Goal: Task Accomplishment & Management: Use online tool/utility

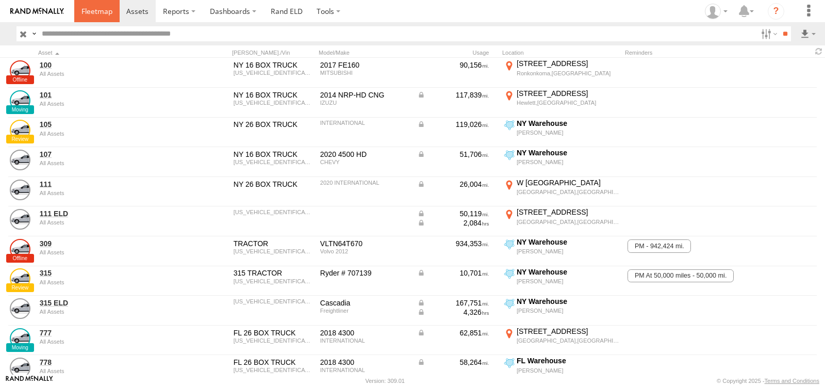
click at [105, 8] on span at bounding box center [96, 11] width 31 height 10
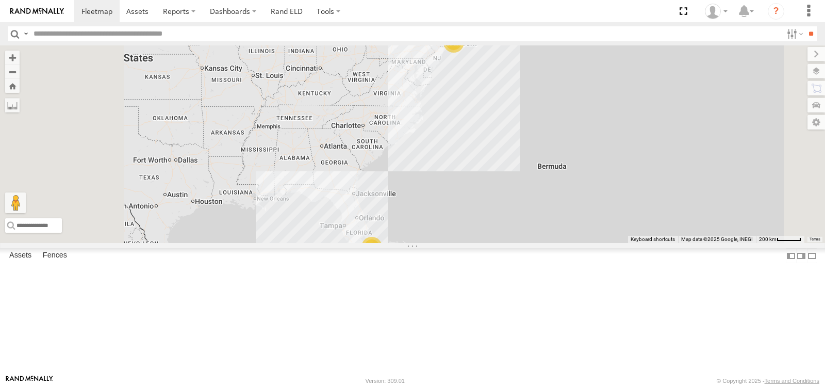
click at [0, 0] on span at bounding box center [0, 0] width 0 height 0
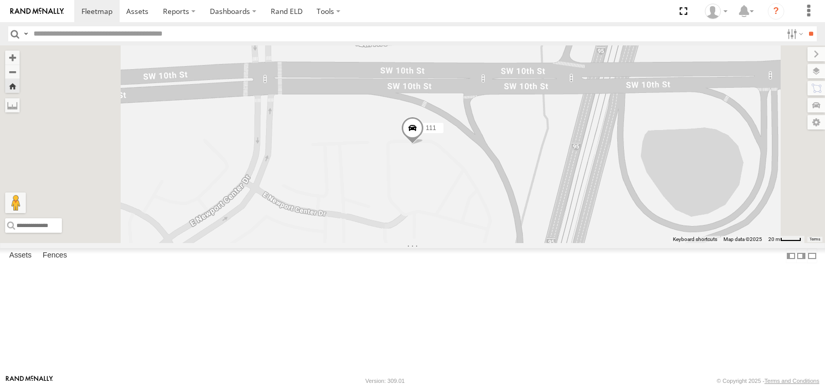
click at [424, 144] on span at bounding box center [412, 131] width 23 height 28
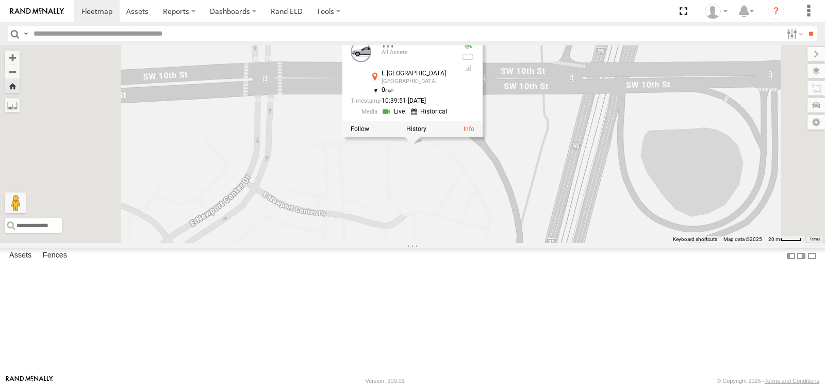
click at [408, 116] on link at bounding box center [394, 111] width 26 height 10
click at [0, 0] on strong "Video" at bounding box center [0, 0] width 0 height 0
click at [0, 0] on link at bounding box center [0, 0] width 0 height 0
